Goal: Information Seeking & Learning: Check status

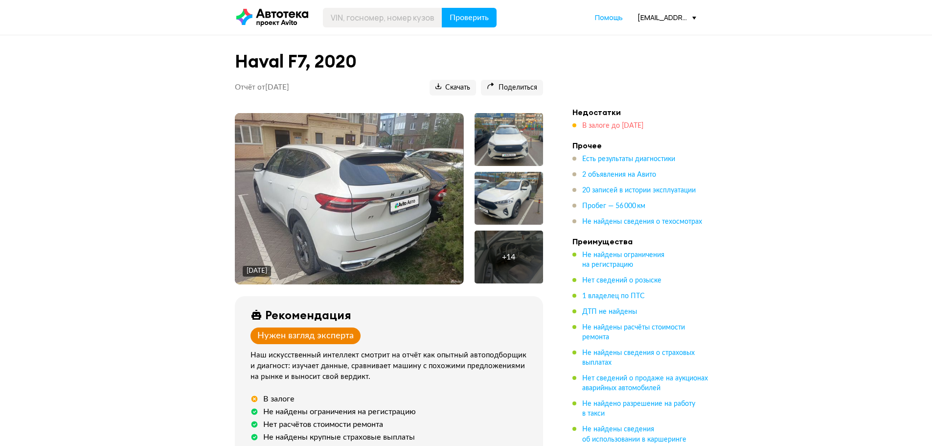
click at [632, 128] on span "В залоге до 7 апреля 2026 года" at bounding box center [612, 125] width 61 height 7
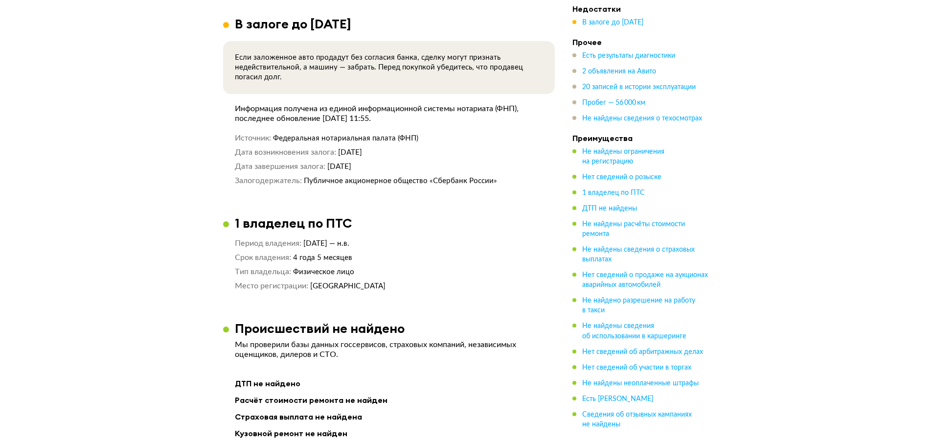
scroll to position [723, 0]
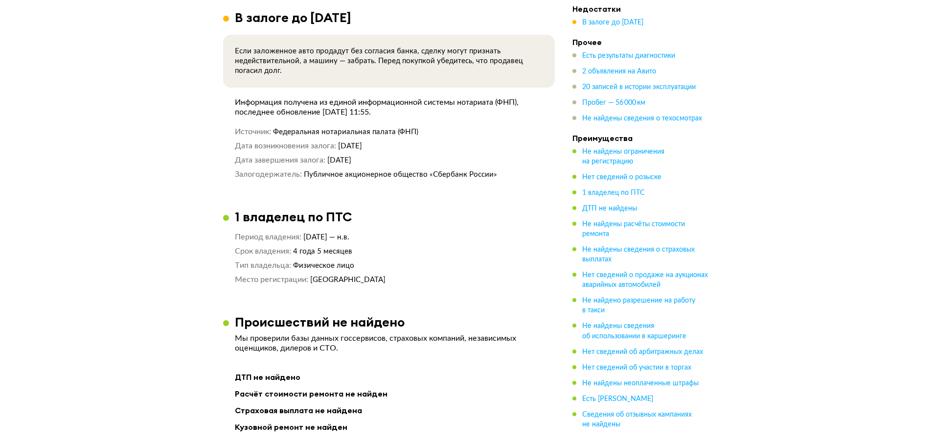
click at [625, 16] on li "Недостатки В залоге до 7 апреля 2026 года" at bounding box center [640, 15] width 137 height 23
click at [625, 19] on span "В залоге до 7 апреля 2026 года" at bounding box center [612, 22] width 61 height 7
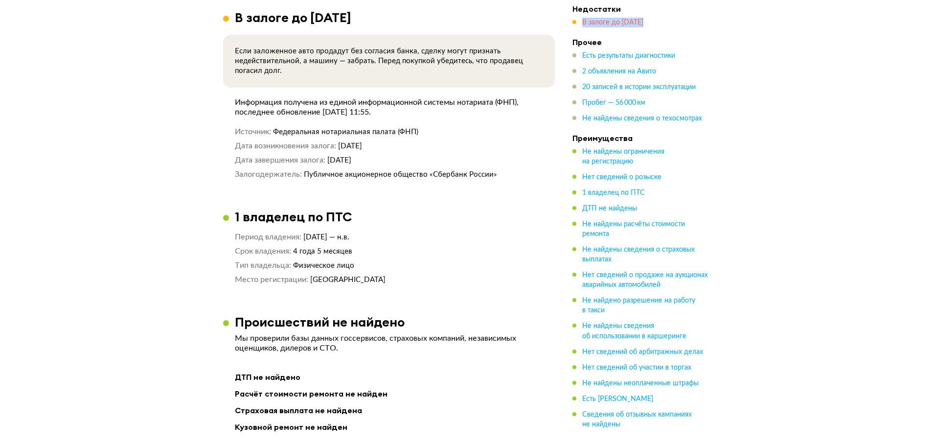
click at [625, 19] on span "В залоге до 7 апреля 2026 года" at bounding box center [612, 22] width 61 height 7
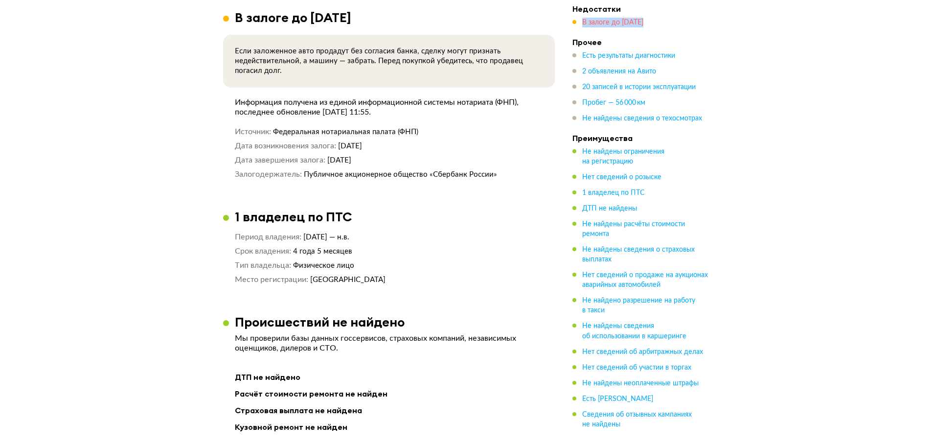
click at [625, 19] on span "В залоге до 7 апреля 2026 года" at bounding box center [612, 22] width 61 height 7
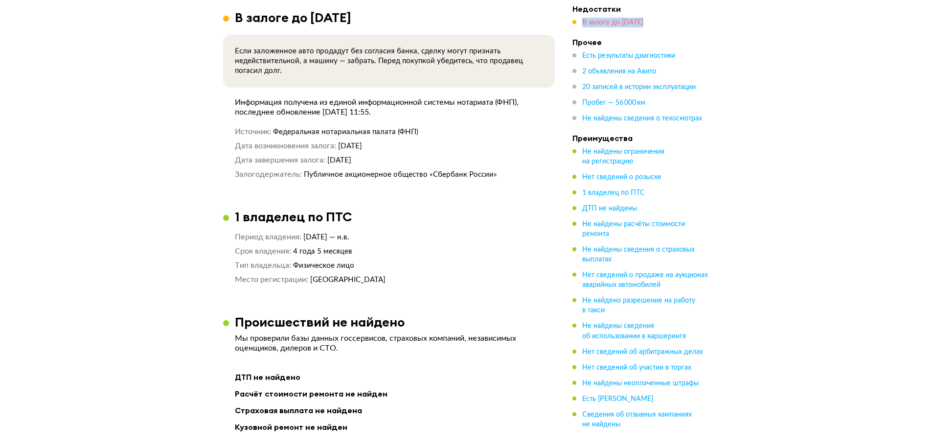
click at [625, 19] on span "В залоге до 7 апреля 2026 года" at bounding box center [612, 22] width 61 height 7
click at [460, 210] on div "1 владелец по ПТС" at bounding box center [389, 216] width 332 height 15
click at [613, 24] on span "В залоге до 7 апреля 2026 года" at bounding box center [612, 22] width 61 height 7
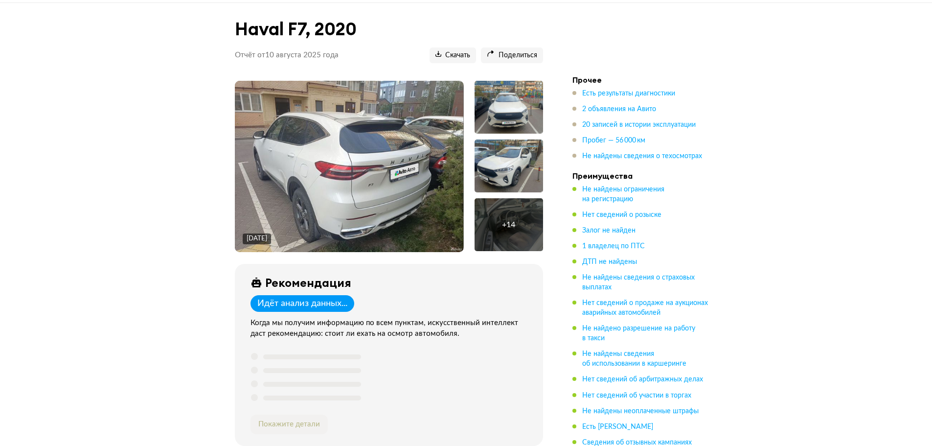
scroll to position [49, 0]
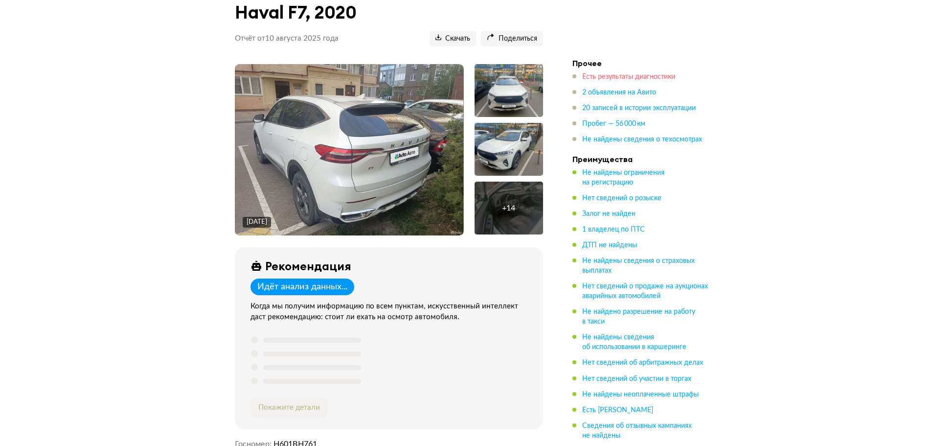
click at [624, 79] on span "Есть результаты диагностики" at bounding box center [628, 76] width 93 height 7
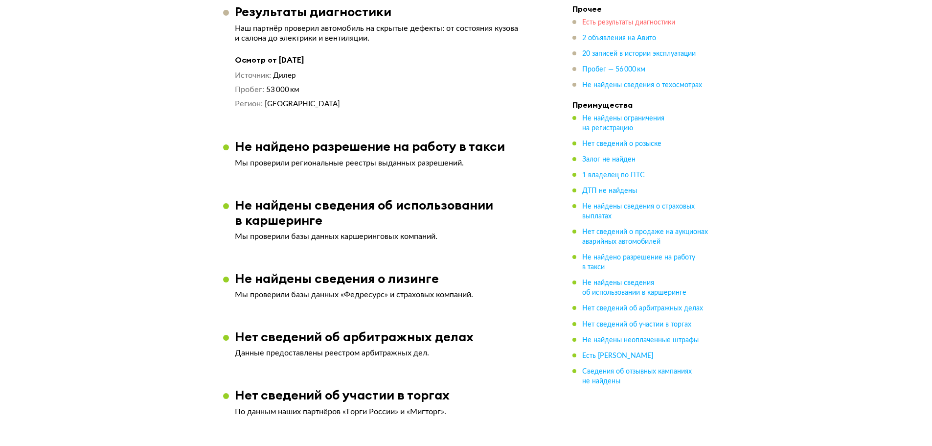
scroll to position [1121, 0]
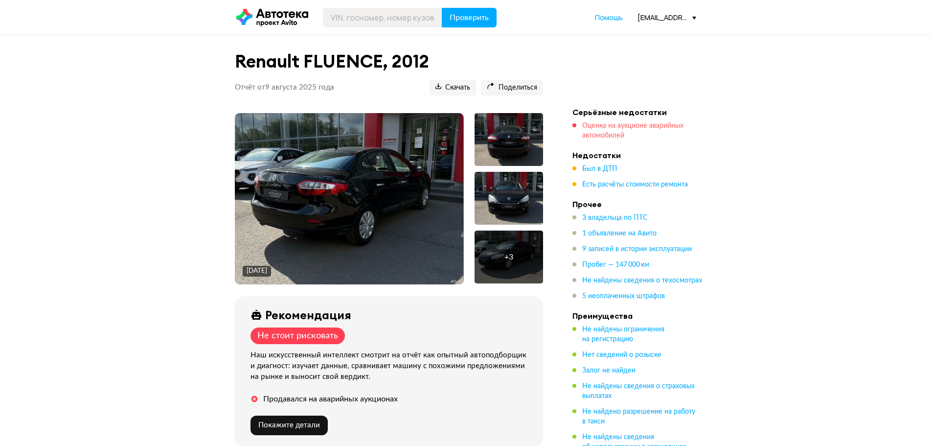
click at [600, 126] on span "Оценка на аукционе аварийных автомобилей" at bounding box center [632, 130] width 101 height 17
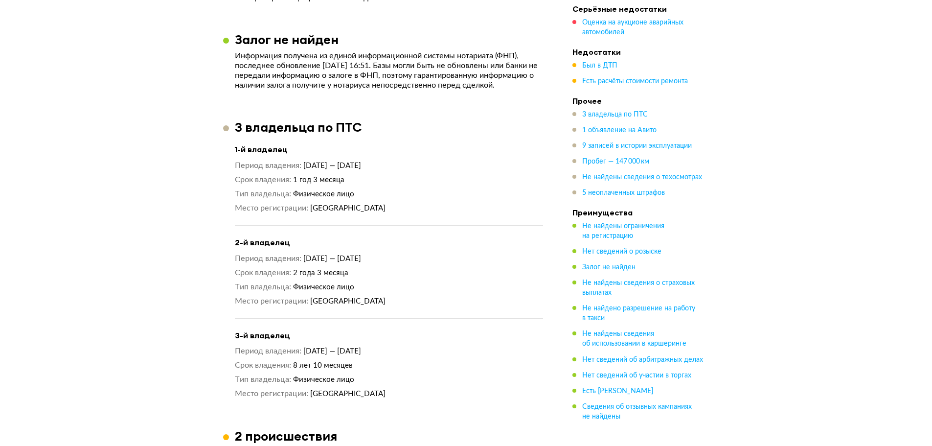
scroll to position [659, 0]
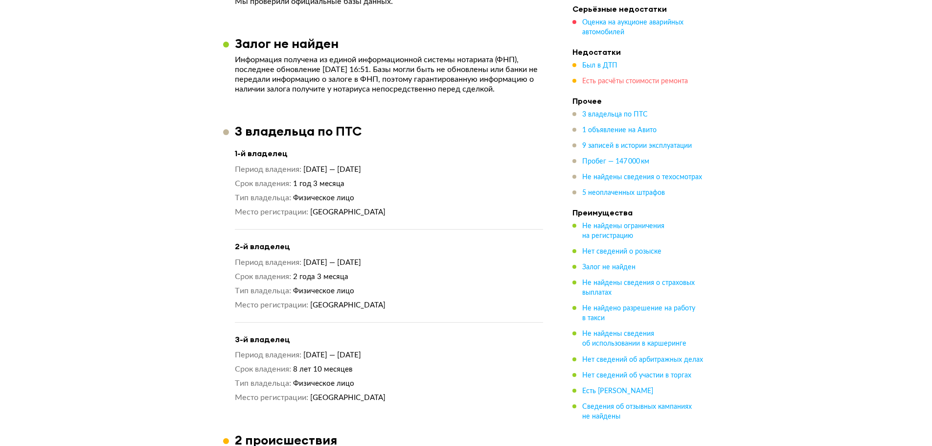
click at [620, 78] on span "Есть расчёты стоимости ремонта" at bounding box center [635, 81] width 106 height 7
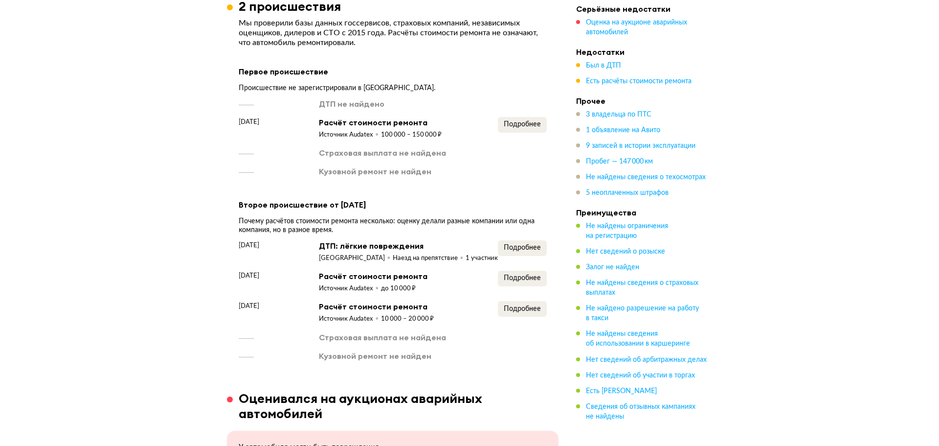
scroll to position [1164, 0]
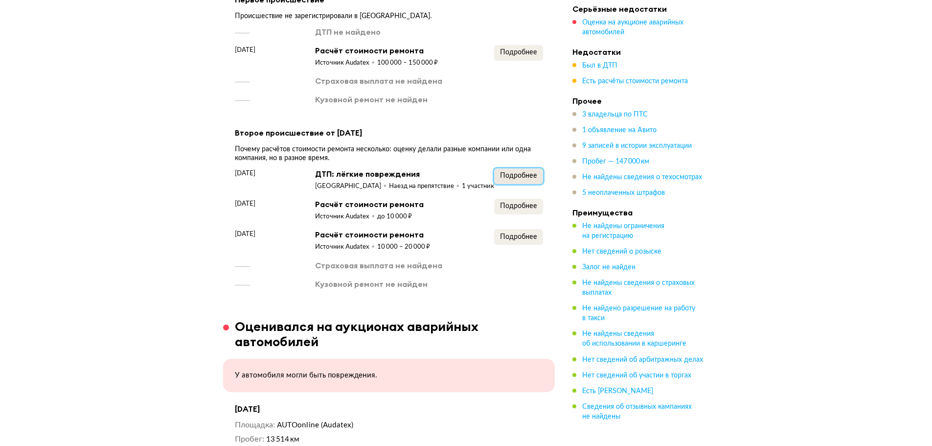
click at [536, 179] on span "Подробнее" at bounding box center [518, 175] width 37 height 7
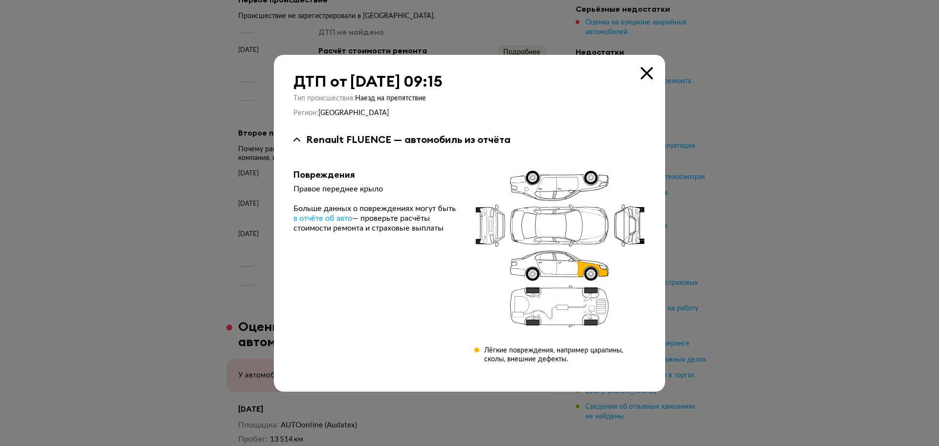
click at [648, 73] on icon at bounding box center [647, 73] width 12 height 12
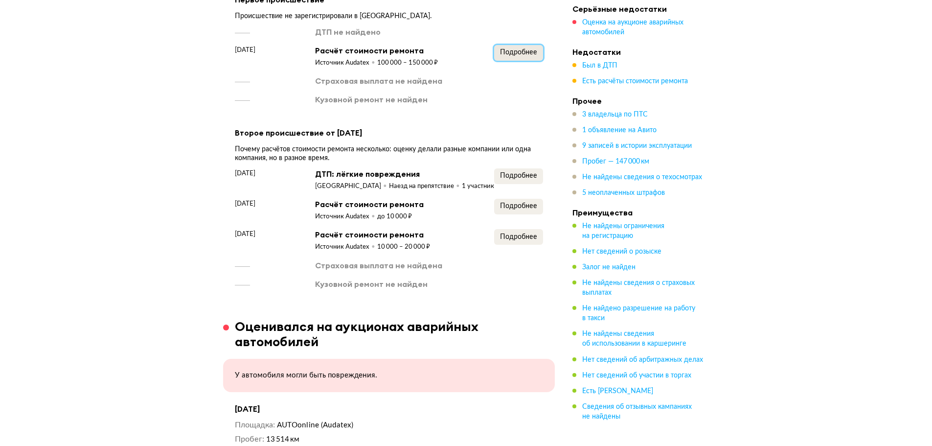
click at [502, 51] on button "Подробнее" at bounding box center [518, 53] width 49 height 16
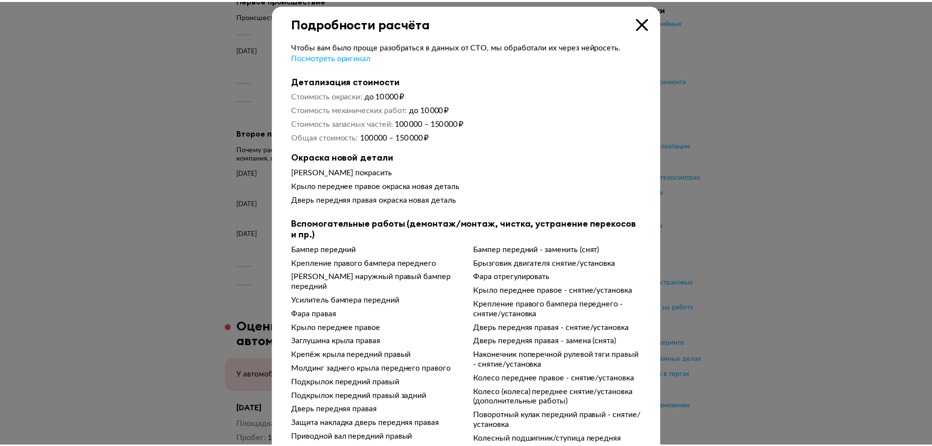
scroll to position [0, 0]
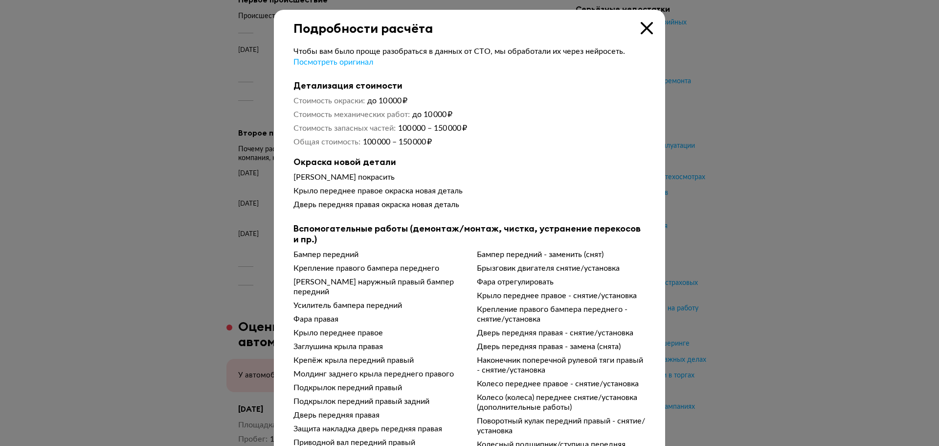
click at [648, 22] on icon at bounding box center [647, 28] width 12 height 12
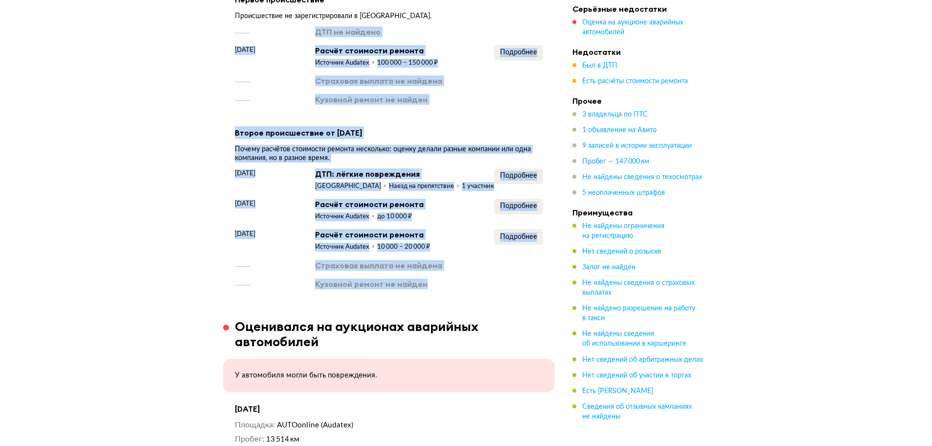
drag, startPoint x: 522, startPoint y: 297, endPoint x: 248, endPoint y: 39, distance: 376.4
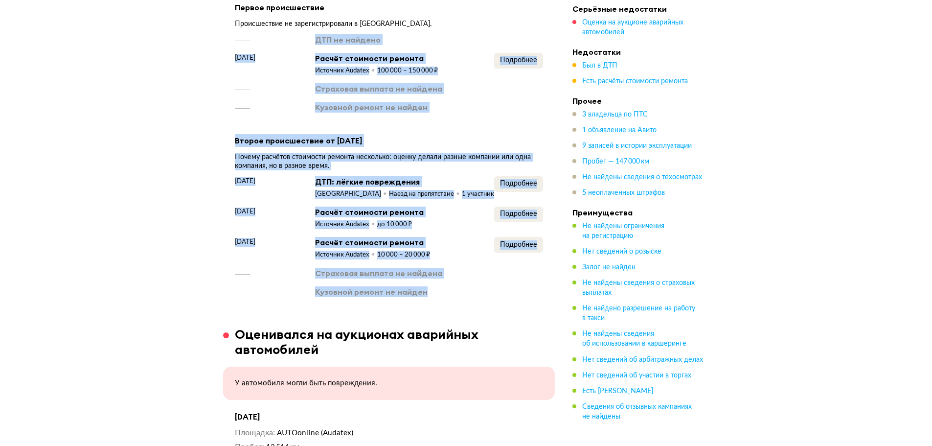
scroll to position [1066, 0]
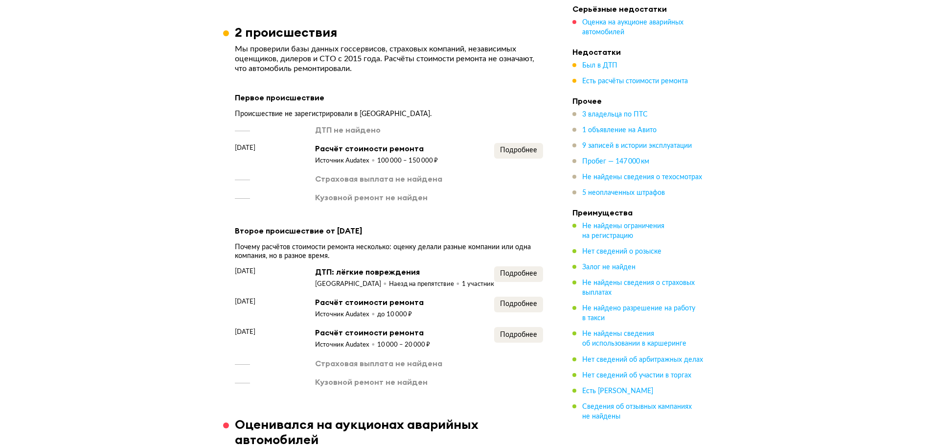
click at [303, 123] on div "Первое происшествие Происшествие не зарегистрировали в ГАИ. ДТП не найдено 14 м…" at bounding box center [389, 146] width 308 height 111
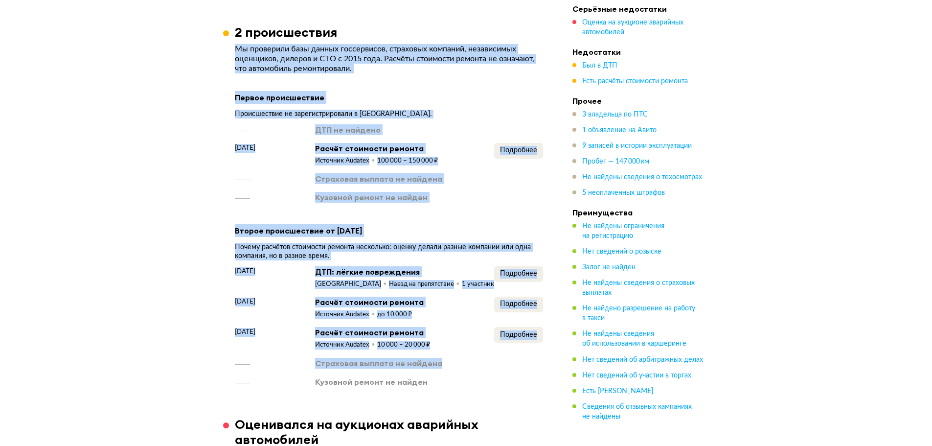
drag, startPoint x: 217, startPoint y: 32, endPoint x: 552, endPoint y: 374, distance: 479.0
click at [537, 378] on div "11 июня 2023 года ДТП: лёгкие повреждения Ростовская область Наезд на препятств…" at bounding box center [389, 326] width 308 height 121
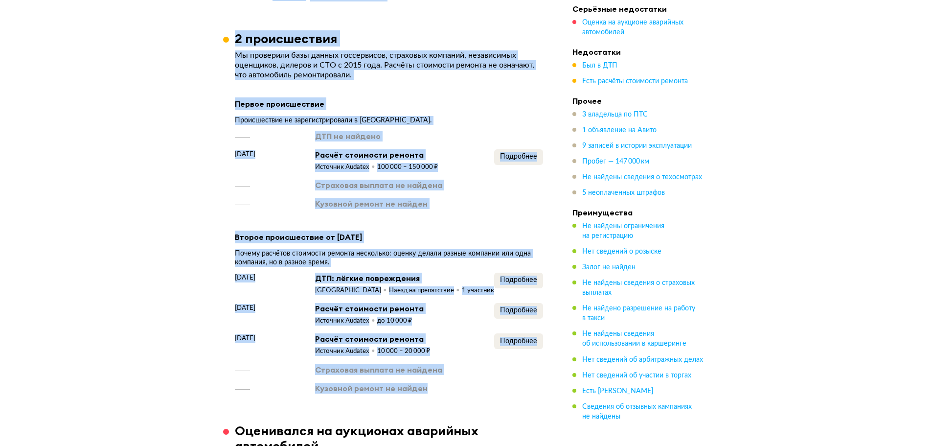
drag, startPoint x: 535, startPoint y: 396, endPoint x: 270, endPoint y: 9, distance: 469.3
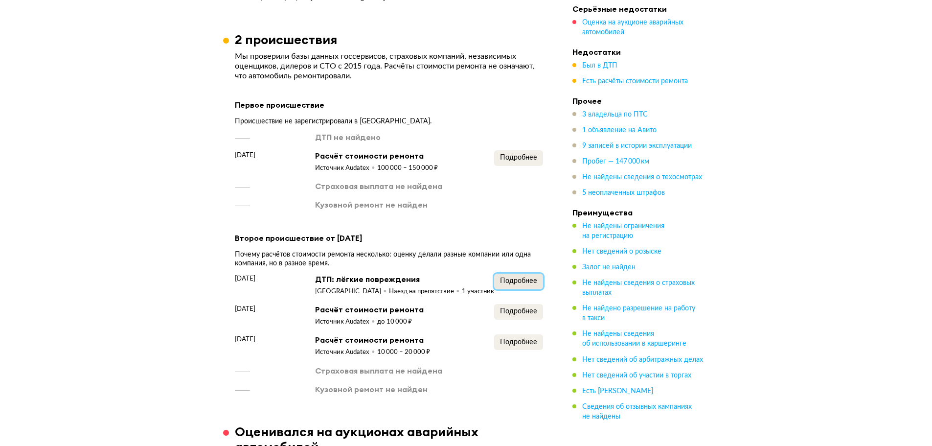
click at [532, 284] on span "Подробнее" at bounding box center [518, 280] width 37 height 7
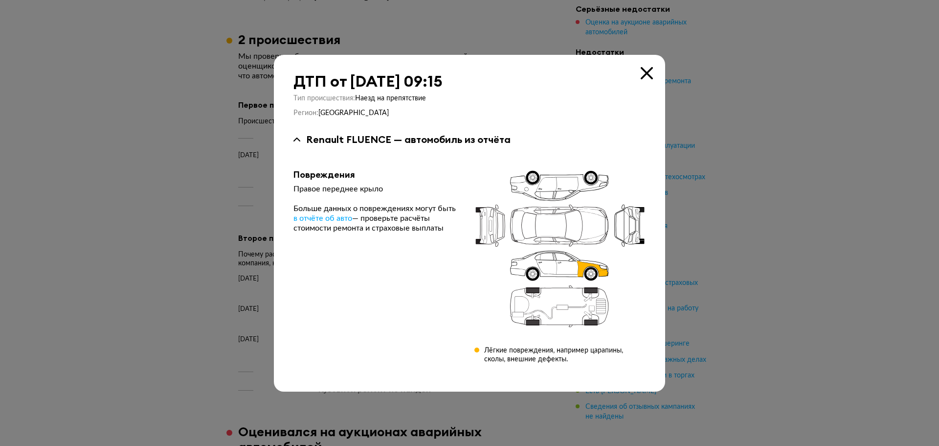
click at [653, 72] on div "ДТП от 11 июня 2023 года в 09:15 Тип происшествия : Наезд на препятствие Регион…" at bounding box center [469, 223] width 391 height 336
click at [651, 77] on div "ДТП от 11 июня 2023 года в 09:15 Тип происшествия : Наезд на препятствие Регион…" at bounding box center [469, 223] width 391 height 336
click at [651, 77] on icon at bounding box center [647, 73] width 12 height 12
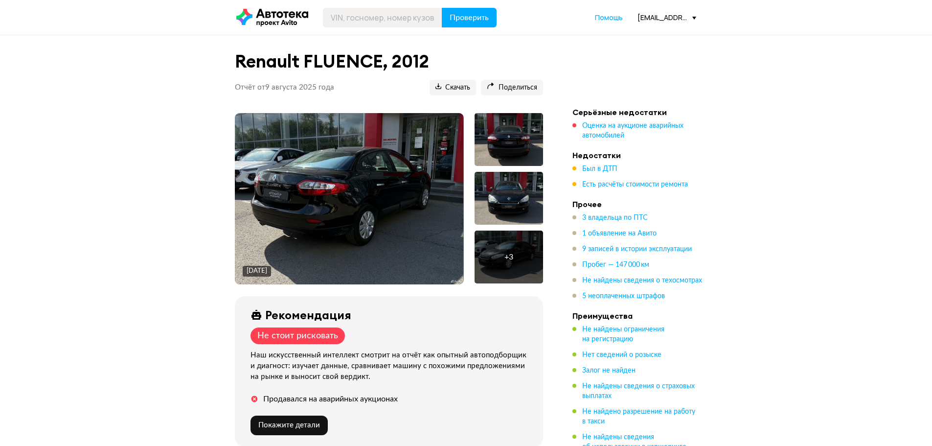
scroll to position [1059, 0]
